Goal: Information Seeking & Learning: Learn about a topic

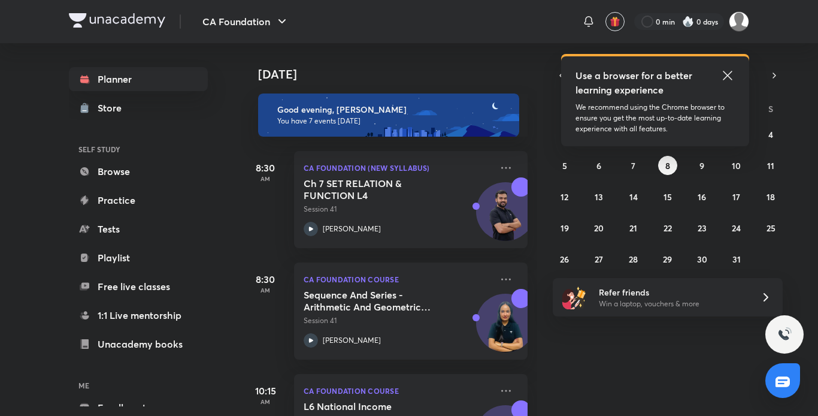
click at [726, 73] on icon at bounding box center [727, 75] width 9 height 9
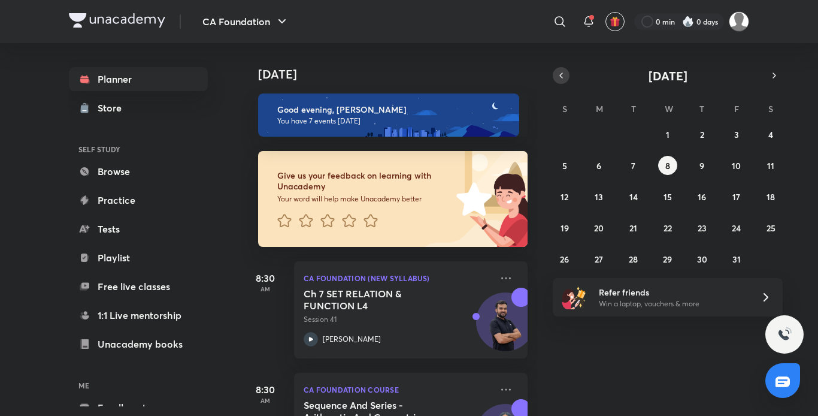
click at [559, 69] on button "button" at bounding box center [561, 75] width 17 height 17
click at [596, 235] on button "22" at bounding box center [598, 227] width 19 height 19
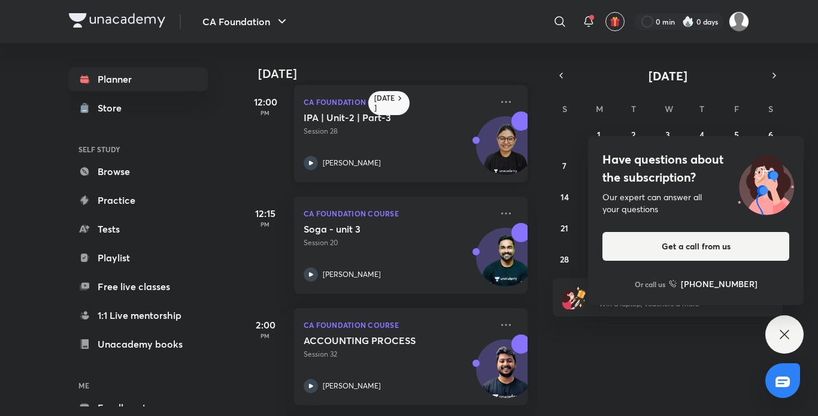
scroll to position [131, 0]
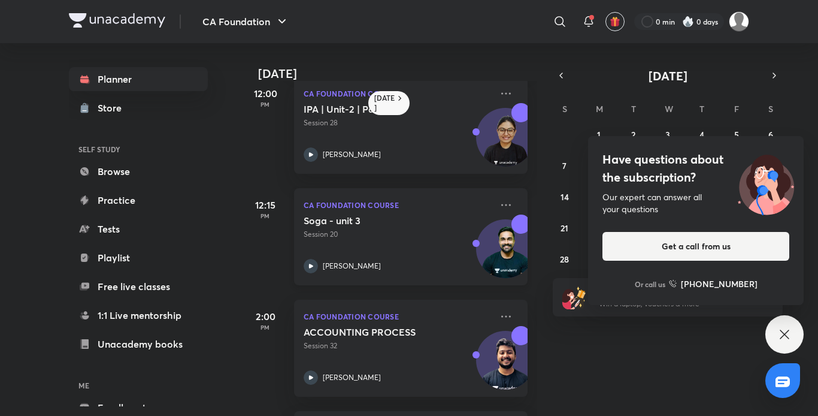
click at [313, 265] on icon at bounding box center [311, 266] width 14 height 14
